Goal: Task Accomplishment & Management: Manage account settings

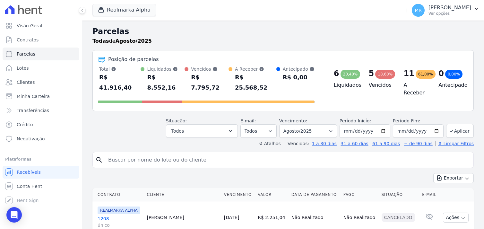
select select
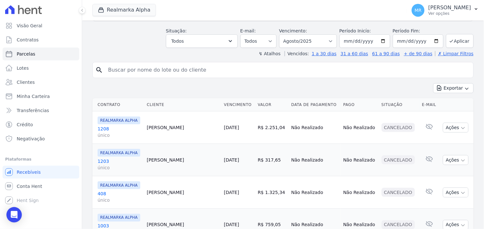
scroll to position [107, 0]
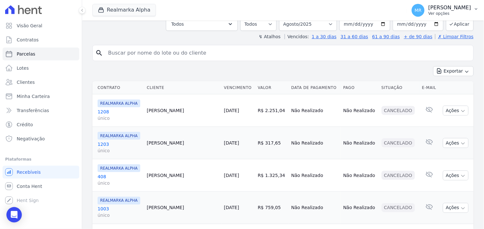
click at [449, 7] on p "[PERSON_NAME]" at bounding box center [449, 7] width 43 height 6
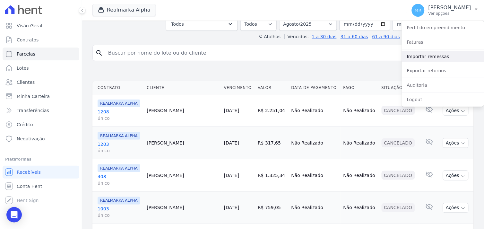
click at [416, 58] on link "Importar remessas" at bounding box center [442, 57] width 82 height 12
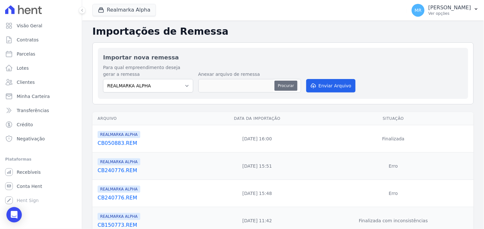
click at [282, 86] on button "Procurar" at bounding box center [285, 85] width 23 height 10
type input "CB150885.REM"
click at [327, 84] on button "Enviar Arquivo" at bounding box center [330, 85] width 49 height 13
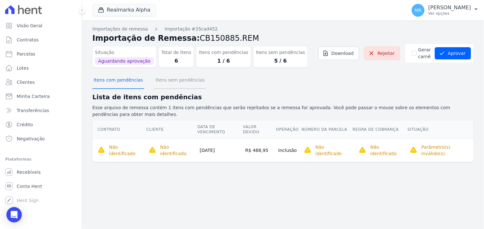
click at [162, 81] on button "Itens sem pendências" at bounding box center [180, 80] width 52 height 17
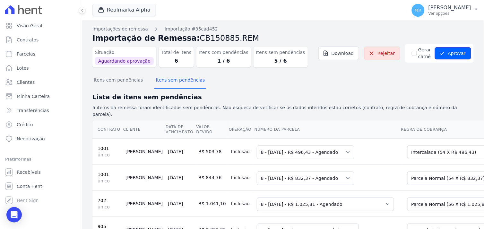
click at [446, 53] on button "Aprovar" at bounding box center [452, 53] width 36 height 12
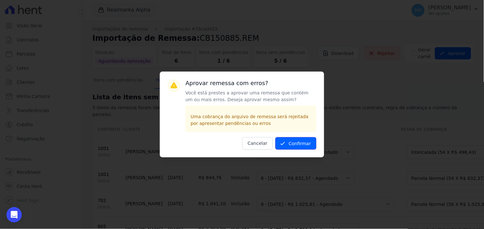
click at [306, 143] on button "Confirmar" at bounding box center [295, 143] width 41 height 13
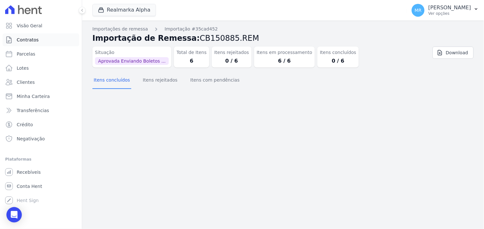
click at [27, 40] on span "Contratos" at bounding box center [28, 40] width 22 height 6
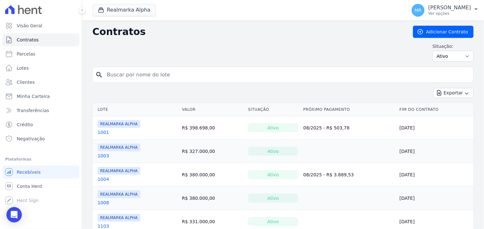
click at [129, 75] on input "search" at bounding box center [286, 74] width 367 height 13
click at [137, 74] on input "search" at bounding box center [286, 74] width 367 height 13
type input "1202"
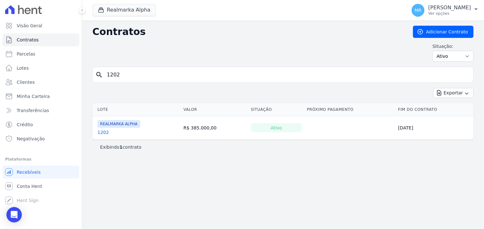
click at [101, 132] on link "1202" at bounding box center [103, 132] width 12 height 6
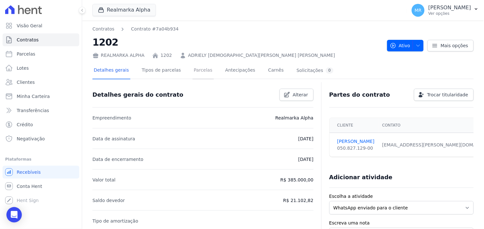
click at [192, 70] on link "Parcelas" at bounding box center [202, 70] width 21 height 17
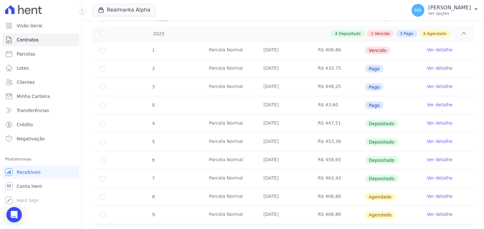
scroll to position [142, 0]
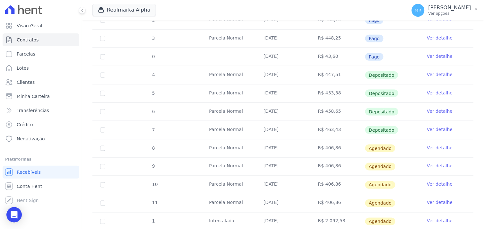
click at [439, 149] on link "Ver detalhe" at bounding box center [439, 147] width 26 height 6
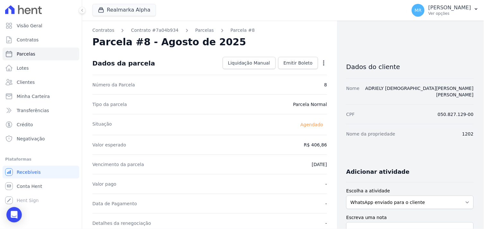
click at [320, 61] on icon "button" at bounding box center [323, 63] width 6 height 6
click at [275, 72] on link "Alterar" at bounding box center [296, 72] width 56 height 12
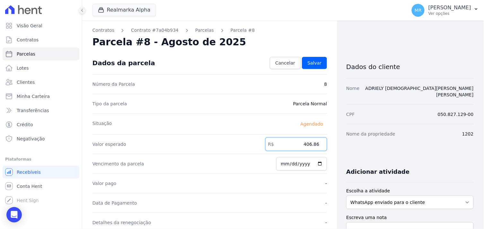
drag, startPoint x: 300, startPoint y: 145, endPoint x: 327, endPoint y: 146, distance: 27.3
click at [324, 147] on div "Contratos Contrato #7a04b934 Parcelas Parcela #8 Parcela #8 - Agosto de 2025 Co…" at bounding box center [209, 227] width 255 height 412
type input "468.01"
click at [315, 61] on span "Salvar" at bounding box center [314, 63] width 14 height 6
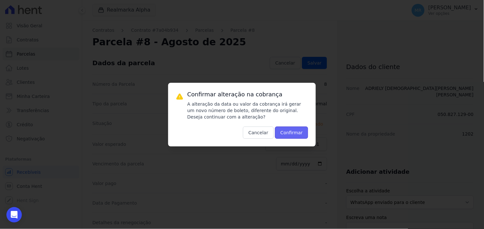
click at [298, 127] on button "Confirmar" at bounding box center [291, 132] width 33 height 12
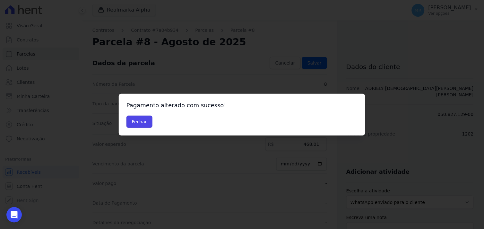
drag, startPoint x: 139, startPoint y: 122, endPoint x: 207, endPoint y: 104, distance: 70.3
click at [144, 121] on button "Fechar" at bounding box center [139, 121] width 26 height 12
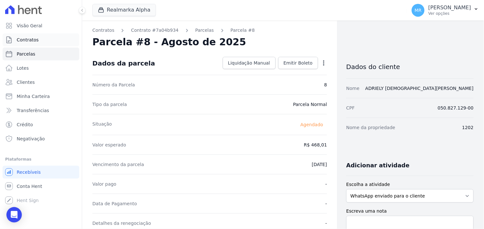
click at [20, 41] on span "Contratos" at bounding box center [28, 40] width 22 height 6
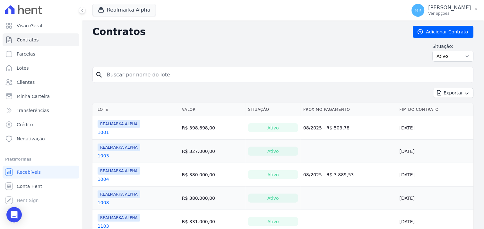
click at [129, 74] on input "search" at bounding box center [286, 74] width 367 height 13
type input "608"
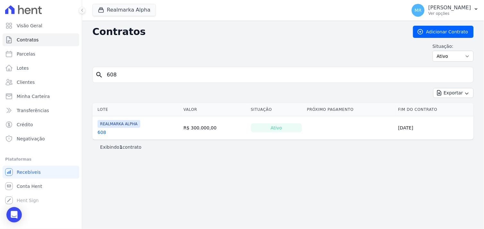
click at [101, 132] on link "608" at bounding box center [101, 132] width 9 height 6
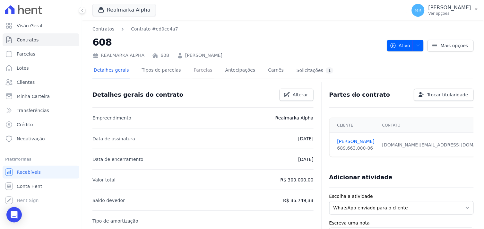
click at [194, 70] on link "Parcelas" at bounding box center [202, 70] width 21 height 17
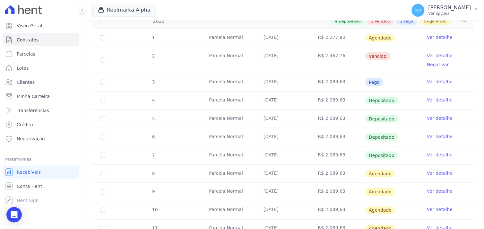
scroll to position [107, 0]
click at [433, 172] on link "Ver detalhe" at bounding box center [439, 172] width 26 height 6
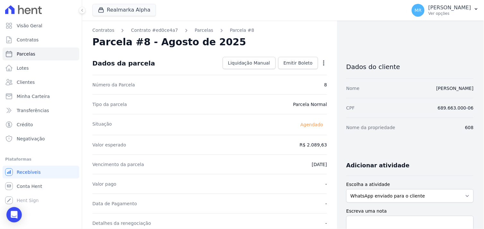
click at [323, 61] on icon "button" at bounding box center [323, 62] width 1 height 5
click at [282, 73] on link "Alterar" at bounding box center [296, 72] width 56 height 12
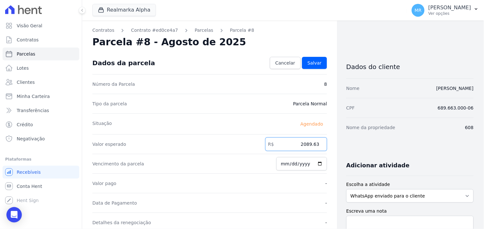
drag, startPoint x: 284, startPoint y: 144, endPoint x: 355, endPoint y: 139, distance: 71.0
click at [355, 139] on div "Contratos Contrato #ed0ce4a7 Parcelas Parcela #8 Parcela #8 - Agosto de 2025 Co…" at bounding box center [277, 227] width 391 height 412
type input "2624.58"
click at [314, 62] on span "Salvar" at bounding box center [314, 63] width 14 height 6
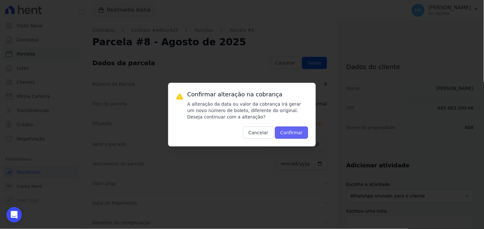
click at [295, 133] on button "Confirmar" at bounding box center [291, 132] width 33 height 12
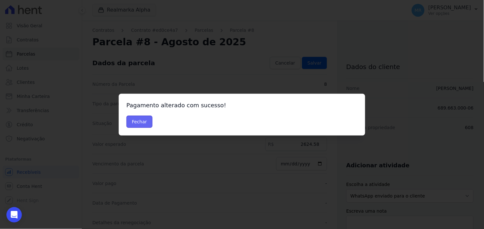
click at [143, 125] on button "Fechar" at bounding box center [139, 121] width 26 height 12
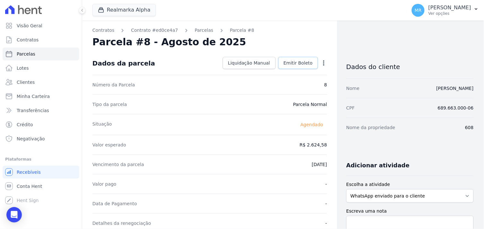
click at [293, 64] on span "Emitir Boleto" at bounding box center [297, 63] width 29 height 6
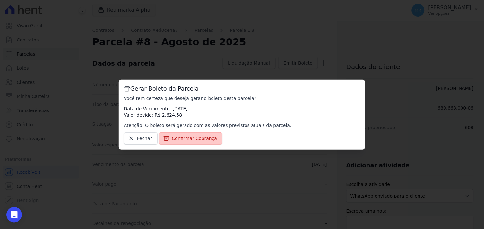
click at [196, 140] on span "Confirmar Cobrança" at bounding box center [194, 138] width 45 height 6
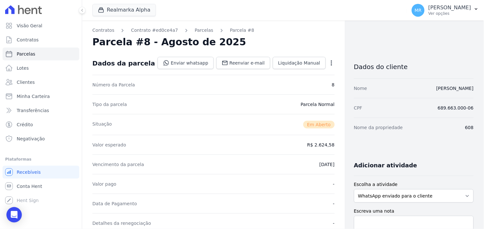
click at [216, 140] on div "Valor esperado R$ 2.624,58" at bounding box center [213, 145] width 242 height 20
click at [301, 149] on div "Valor esperado R$ 2.624,58" at bounding box center [213, 145] width 242 height 20
click at [20, 40] on span "Contratos" at bounding box center [28, 40] width 22 height 6
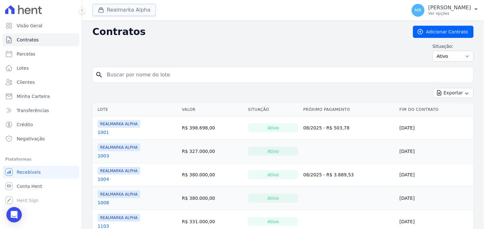
click at [110, 8] on button "Realmarka Alpha" at bounding box center [123, 10] width 63 height 12
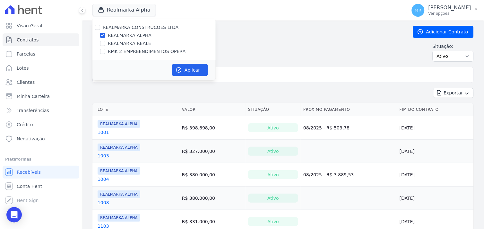
drag, startPoint x: 101, startPoint y: 32, endPoint x: 100, endPoint y: 51, distance: 18.3
click at [101, 33] on div at bounding box center [102, 35] width 5 height 6
click at [102, 34] on input "REALMARKA ALPHA" at bounding box center [102, 35] width 5 height 5
checkbox input "false"
click at [103, 51] on input "RMK 2 EMPREENDIMENTOS OPERA" at bounding box center [102, 51] width 5 height 5
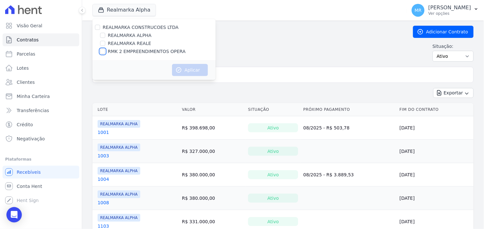
checkbox input "true"
click at [199, 76] on div "Aplicar" at bounding box center [153, 70] width 123 height 20
click at [197, 67] on button "Aplicar" at bounding box center [190, 70] width 36 height 12
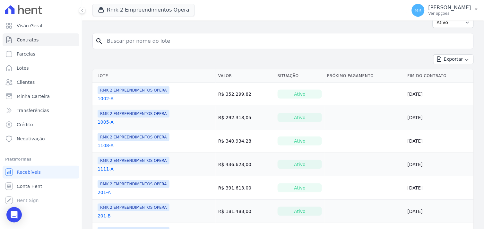
scroll to position [71, 0]
